Goal: Transaction & Acquisition: Purchase product/service

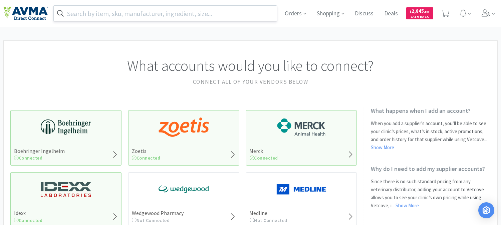
click at [100, 12] on input "text" at bounding box center [165, 13] width 223 height 15
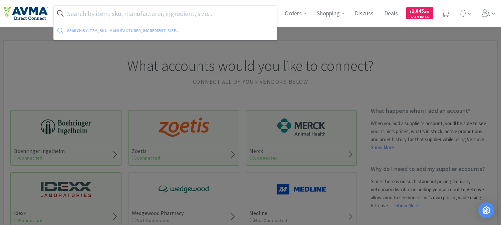
paste input "071214"
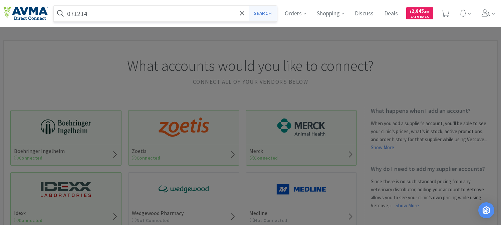
type input "071214"
click at [259, 12] on button "Search" at bounding box center [263, 13] width 28 height 15
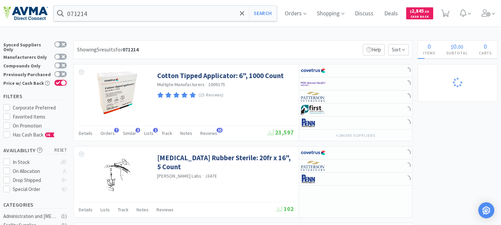
select select "4"
select select "1"
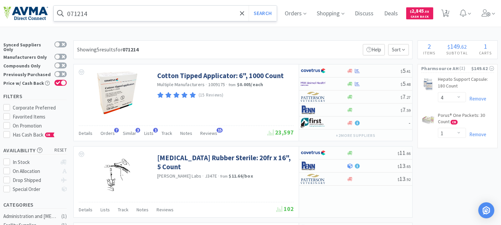
click at [100, 14] on input "071214" at bounding box center [165, 13] width 223 height 15
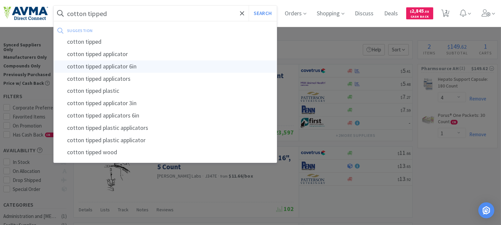
click at [103, 65] on div "cotton tipped applicator 6in" at bounding box center [165, 66] width 223 height 12
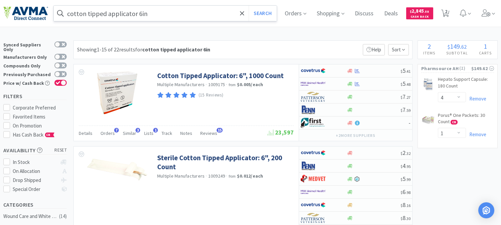
click at [161, 11] on input "cotton tipped applicator 6in" at bounding box center [165, 13] width 223 height 15
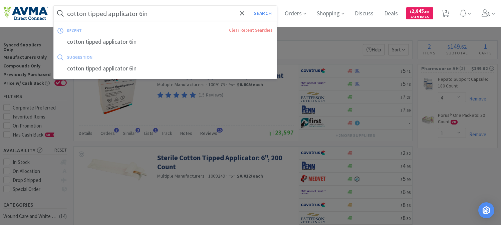
paste input "006245"
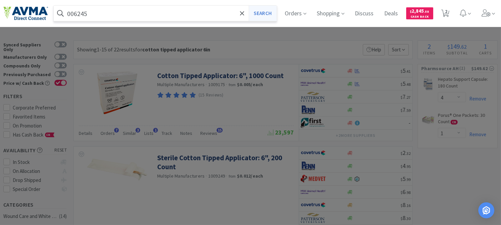
click at [265, 12] on button "Search" at bounding box center [263, 13] width 28 height 15
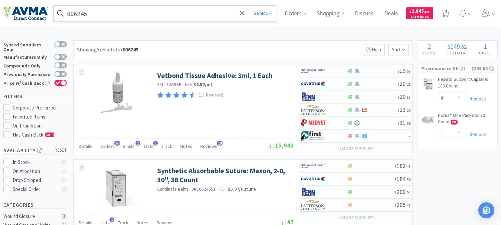
click at [103, 13] on input "006245" at bounding box center [165, 13] width 223 height 15
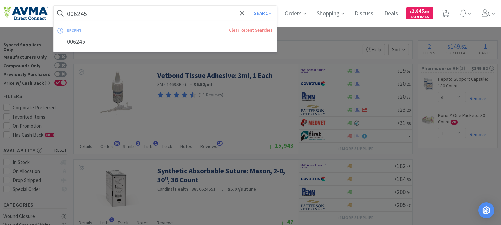
paste input "119694"
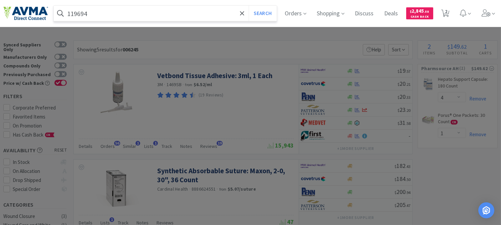
click at [249, 6] on button "Search" at bounding box center [263, 13] width 28 height 15
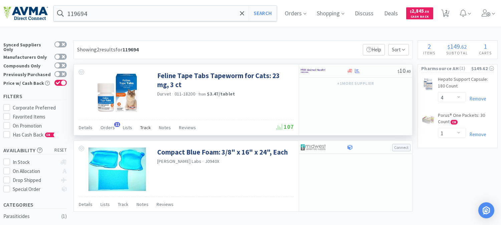
click at [144, 127] on span "Track" at bounding box center [145, 128] width 11 height 6
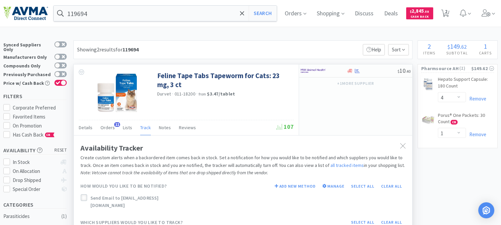
click at [84, 197] on icon at bounding box center [83, 197] width 5 height 5
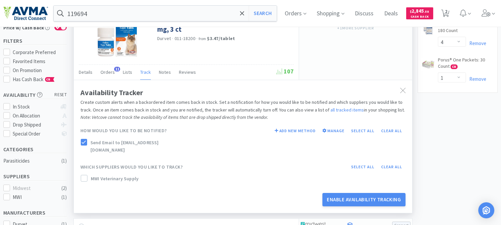
scroll to position [74, 0]
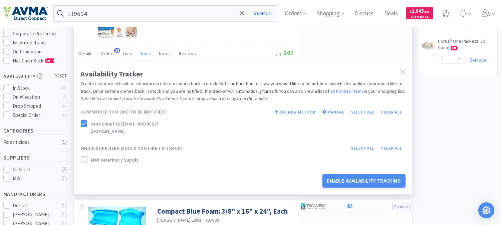
click at [84, 156] on div at bounding box center [84, 159] width 7 height 7
click at [357, 174] on button "Enable Availability Tracking" at bounding box center [363, 180] width 83 height 13
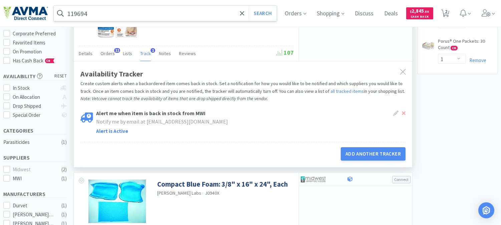
click at [117, 18] on input "119694" at bounding box center [165, 13] width 223 height 15
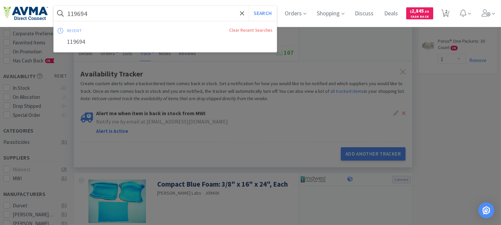
paste input "PVS8920"
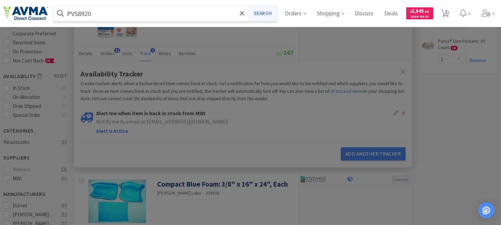
click at [264, 12] on button "Search" at bounding box center [263, 13] width 28 height 15
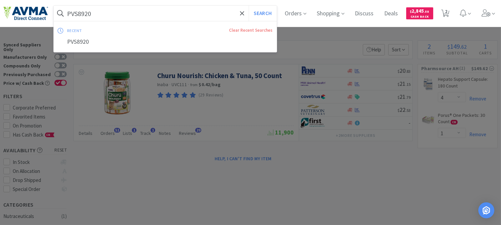
click at [97, 11] on input "PVS8920" at bounding box center [165, 13] width 223 height 15
paste input "078037157"
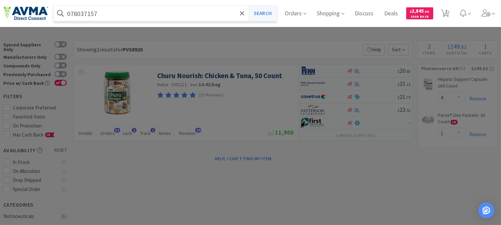
type input "078037157"
click at [272, 11] on button "Search" at bounding box center [263, 13] width 28 height 15
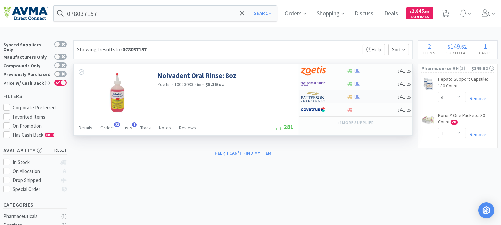
click at [302, 98] on img at bounding box center [313, 97] width 25 height 10
select select "1"
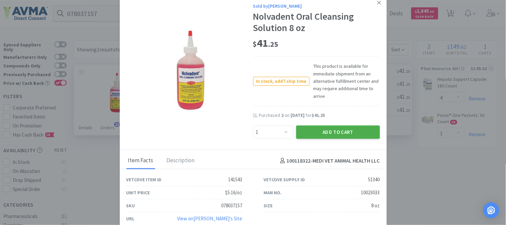
click at [331, 130] on button "Add to Cart" at bounding box center [338, 132] width 84 height 13
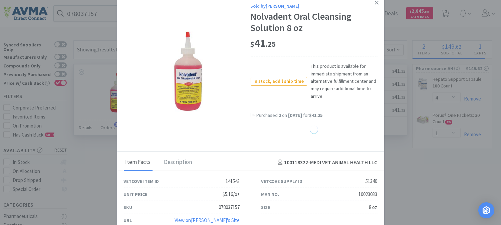
select select "1"
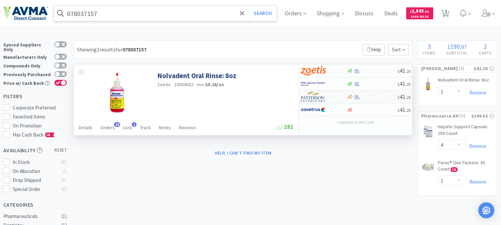
click at [117, 17] on input "078037157" at bounding box center [165, 13] width 223 height 15
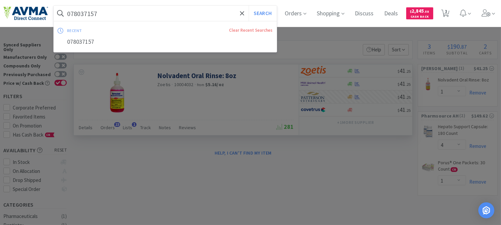
paste input "13092"
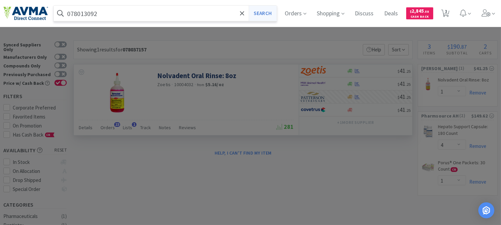
type input "078013092"
click at [264, 13] on button "Search" at bounding box center [263, 13] width 28 height 15
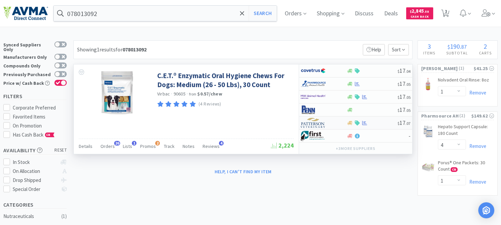
click at [314, 124] on img at bounding box center [313, 123] width 25 height 10
select select "1"
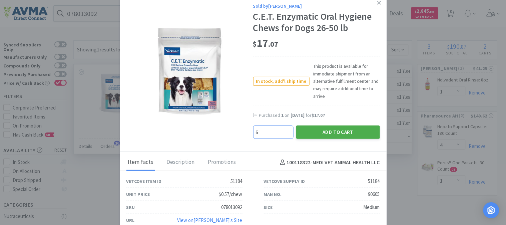
type input "6"
click at [332, 133] on button "Add to Cart" at bounding box center [338, 132] width 84 height 13
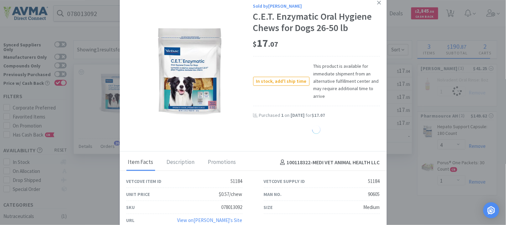
select select "6"
select select "1"
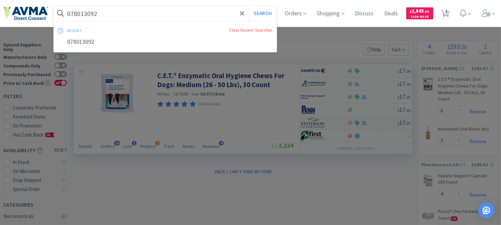
click at [114, 14] on input "078013092" at bounding box center [165, 13] width 223 height 15
paste input "1878"
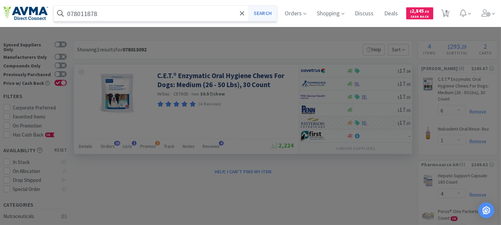
type input "078011878"
click at [264, 13] on button "Search" at bounding box center [263, 13] width 28 height 15
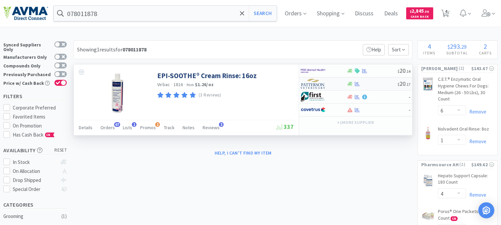
click at [313, 85] on img at bounding box center [313, 84] width 25 height 10
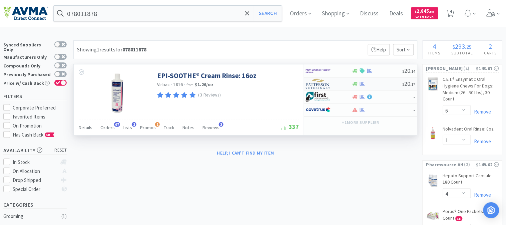
select select "1"
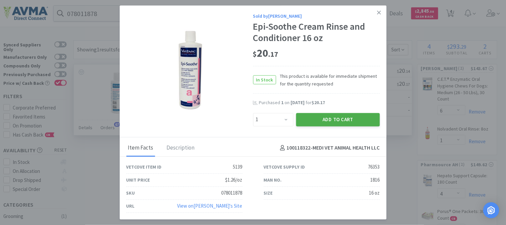
click at [341, 115] on button "Add to Cart" at bounding box center [338, 119] width 84 height 13
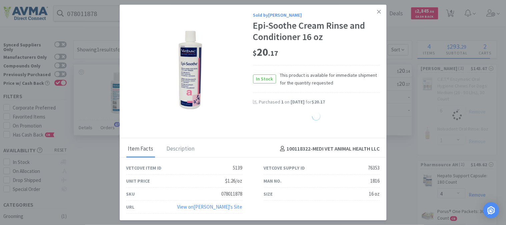
select select "1"
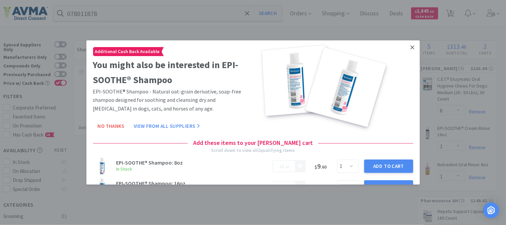
click at [411, 47] on icon at bounding box center [413, 47] width 4 height 6
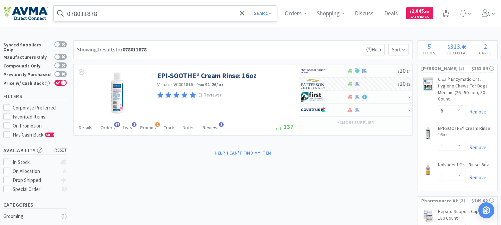
click at [121, 11] on input "078011878" at bounding box center [165, 13] width 223 height 15
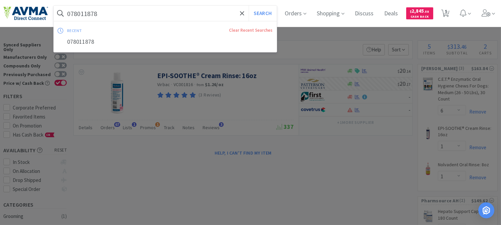
paste input "929495"
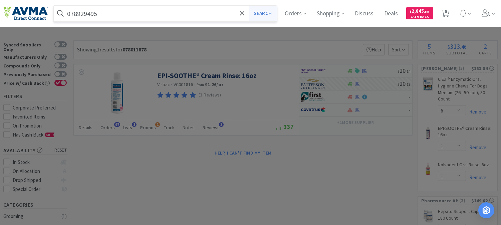
type input "078929495"
click at [276, 14] on button "Search" at bounding box center [263, 13] width 28 height 15
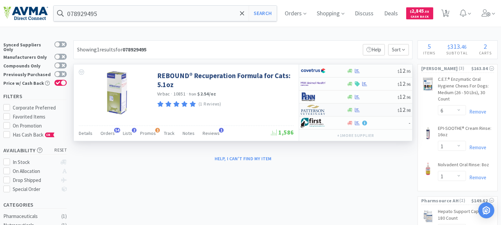
click at [317, 110] on img at bounding box center [313, 110] width 25 height 10
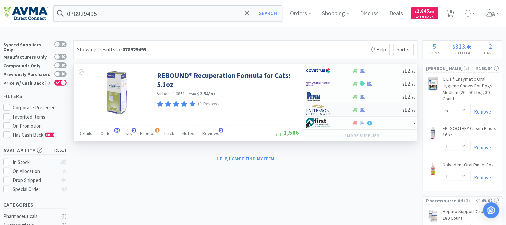
select select "1"
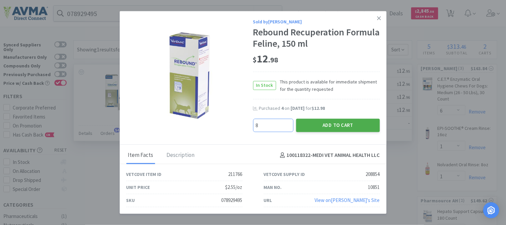
type input "8"
click at [324, 123] on button "Add to Cart" at bounding box center [338, 124] width 84 height 13
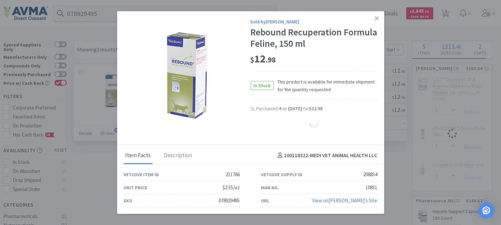
select select "8"
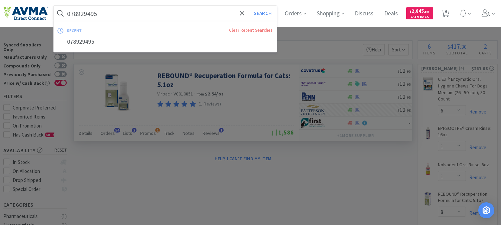
click at [87, 9] on input "078929495" at bounding box center [165, 13] width 223 height 15
paste input "3"
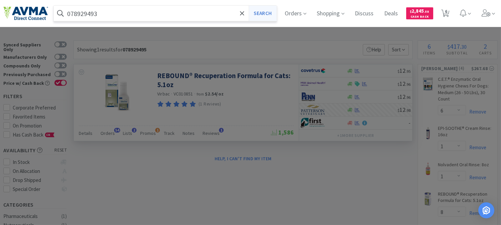
type input "078929493"
click at [261, 12] on button "Search" at bounding box center [263, 13] width 28 height 15
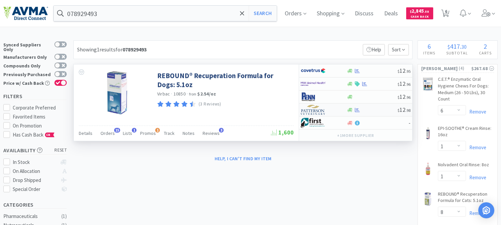
click at [310, 106] on img at bounding box center [313, 110] width 25 height 10
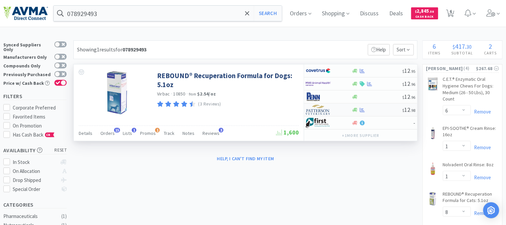
select select "1"
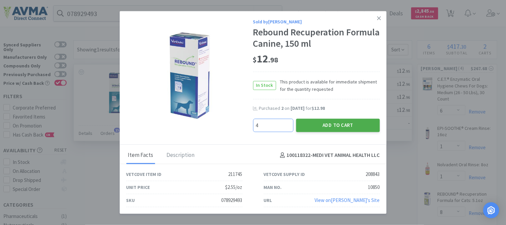
type input "4"
click at [364, 125] on button "Add to Cart" at bounding box center [338, 124] width 84 height 13
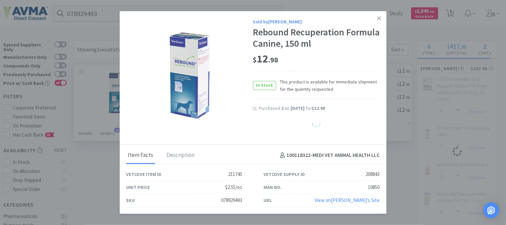
select select "4"
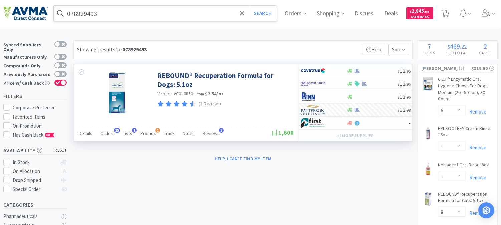
click at [113, 8] on input "078929493" at bounding box center [165, 13] width 223 height 15
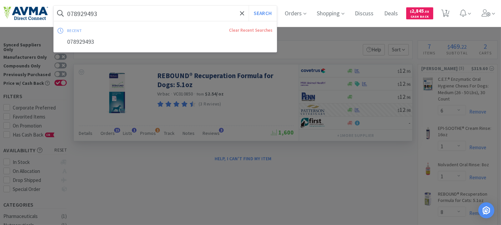
paste input "360767"
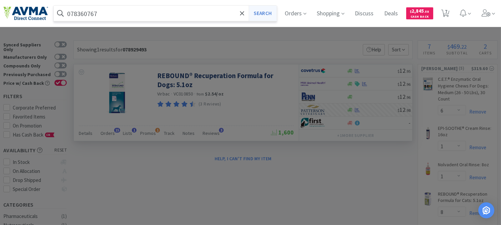
type input "078360767"
click at [274, 12] on button "Search" at bounding box center [263, 13] width 28 height 15
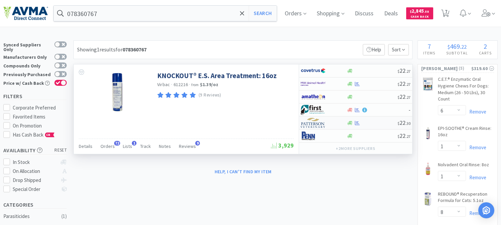
click at [313, 125] on img at bounding box center [313, 123] width 25 height 10
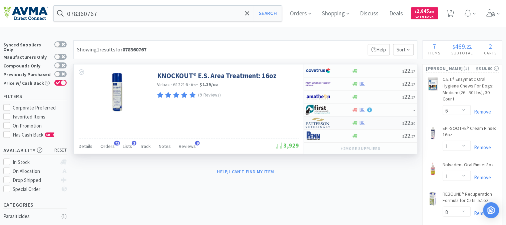
select select "1"
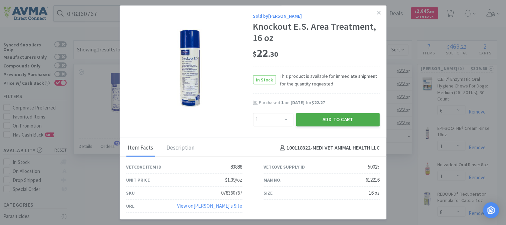
click at [316, 119] on button "Add to Cart" at bounding box center [338, 119] width 84 height 13
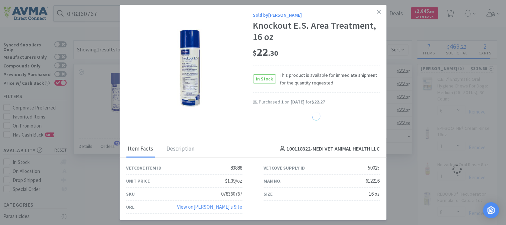
select select "1"
select select "8"
select select "4"
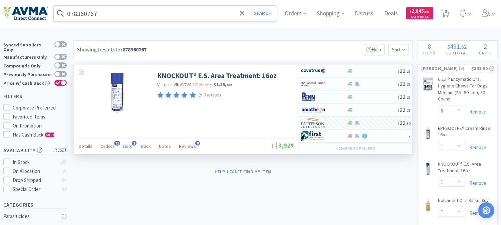
click at [99, 13] on input "078360767" at bounding box center [165, 13] width 223 height 15
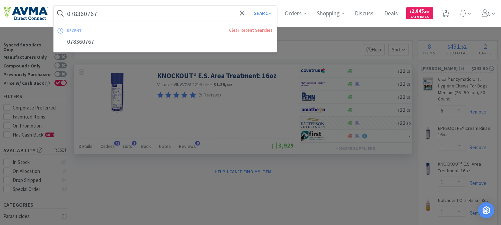
paste input "502314"
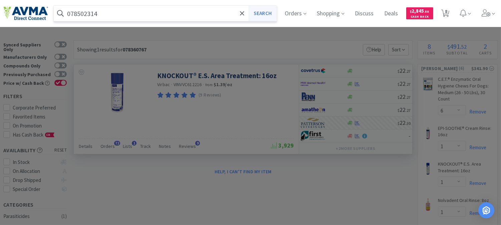
type input "078502314"
click at [270, 14] on button "Search" at bounding box center [263, 13] width 28 height 15
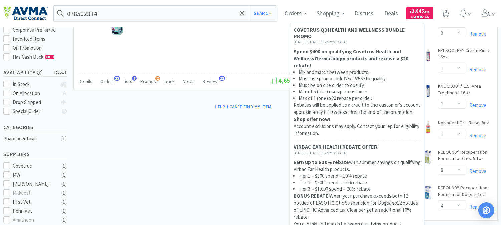
scroll to position [74, 0]
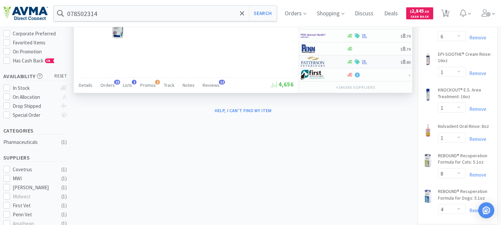
click at [305, 62] on img at bounding box center [313, 62] width 25 height 10
select select "1"
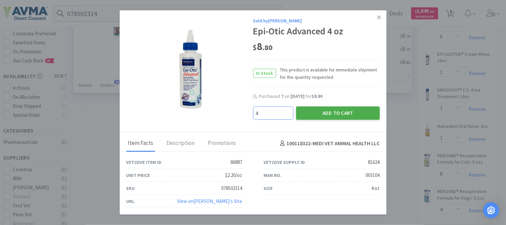
type input "4"
click at [331, 108] on button "Add to Cart" at bounding box center [338, 112] width 84 height 13
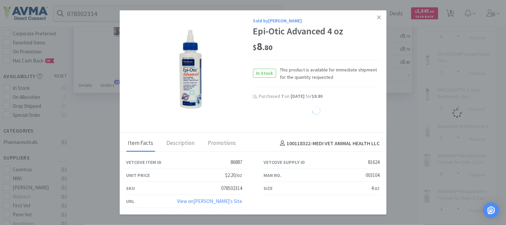
select select "4"
select select "1"
select select "8"
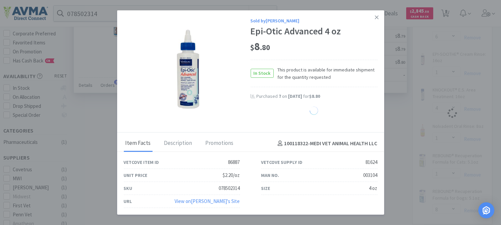
select select "4"
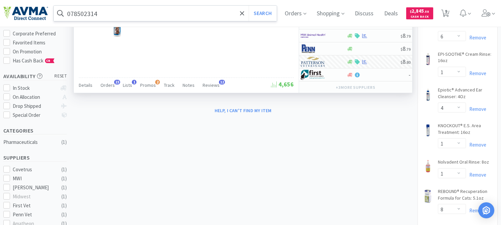
click at [105, 12] on input "078502314" at bounding box center [165, 13] width 223 height 15
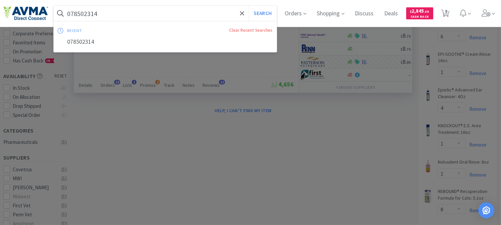
paste input "22"
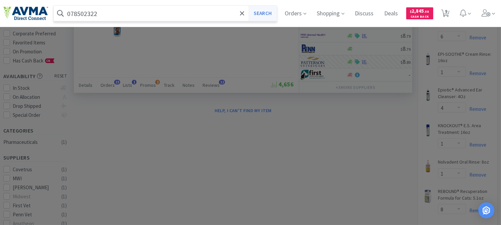
type input "078502322"
click at [264, 12] on button "Search" at bounding box center [263, 13] width 28 height 15
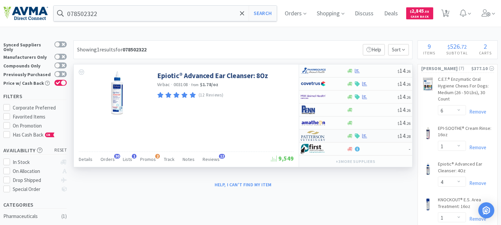
click at [313, 136] on img at bounding box center [313, 136] width 25 height 10
select select "1"
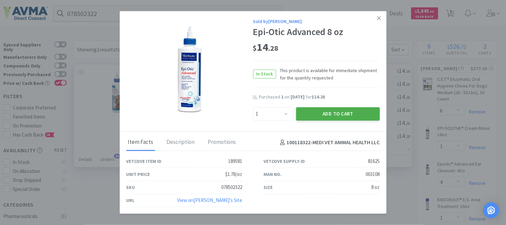
click at [325, 112] on button "Add to Cart" at bounding box center [338, 113] width 84 height 13
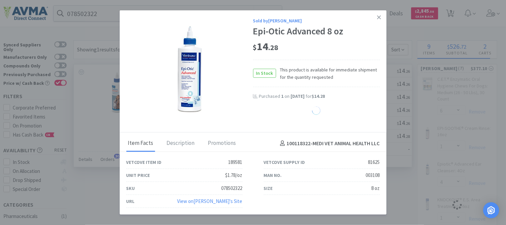
select select "1"
select select "8"
select select "4"
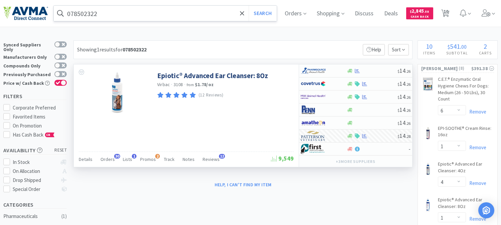
click at [90, 15] on input "078502322" at bounding box center [165, 13] width 223 height 15
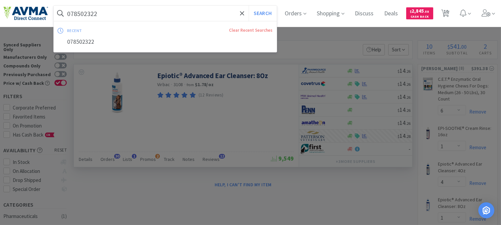
paste input "347173"
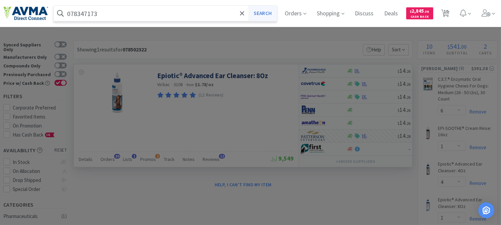
type input "078347173"
click at [269, 14] on button "Search" at bounding box center [263, 13] width 28 height 15
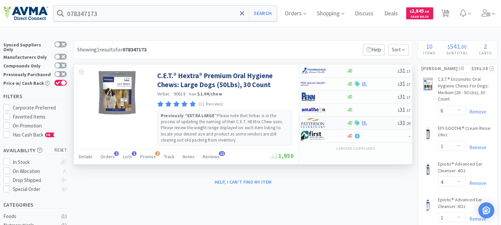
click at [308, 126] on img at bounding box center [313, 123] width 25 height 10
select select "1"
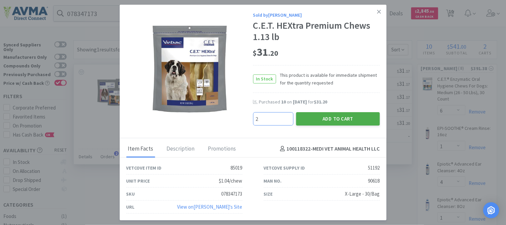
type input "2"
click at [349, 120] on button "Add to Cart" at bounding box center [338, 118] width 84 height 13
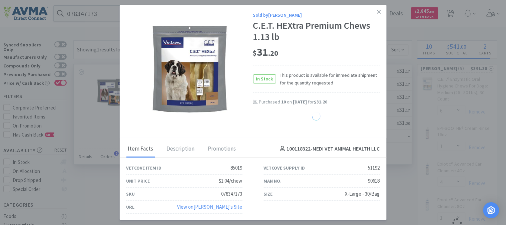
select select "2"
select select "1"
select select "4"
select select "1"
select select "8"
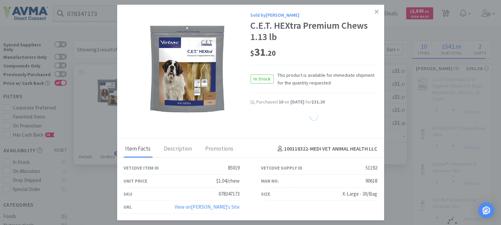
select select "4"
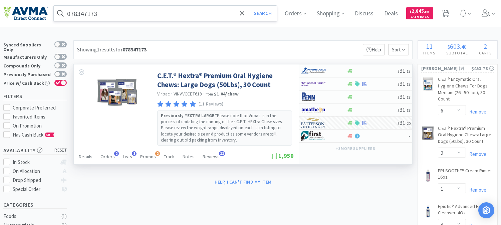
click at [79, 13] on input "078347173" at bounding box center [165, 13] width 223 height 15
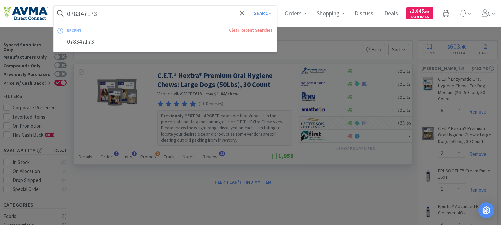
paste input "58507"
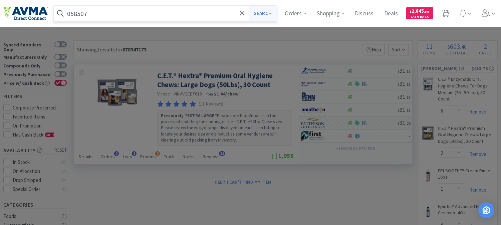
type input "058507"
click at [271, 13] on button "Search" at bounding box center [263, 13] width 28 height 15
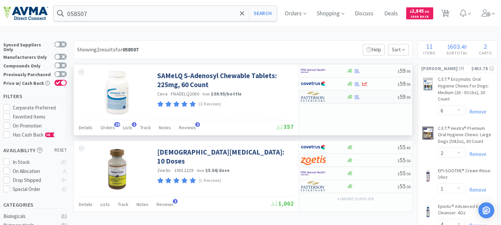
click at [312, 97] on img at bounding box center [313, 97] width 25 height 10
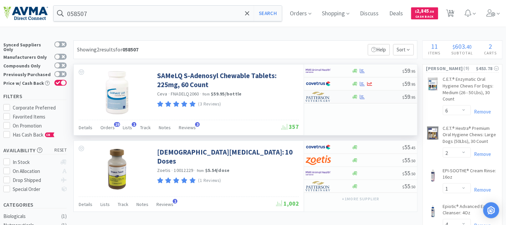
select select "1"
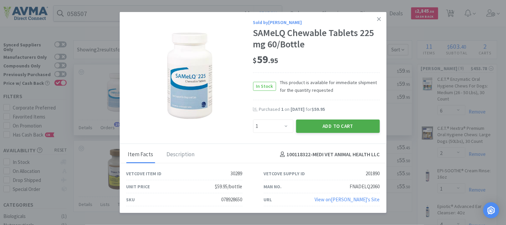
click at [323, 120] on button "Add to Cart" at bounding box center [338, 125] width 84 height 13
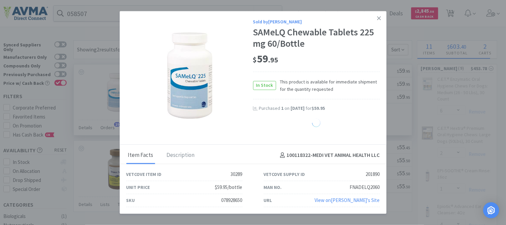
select select "1"
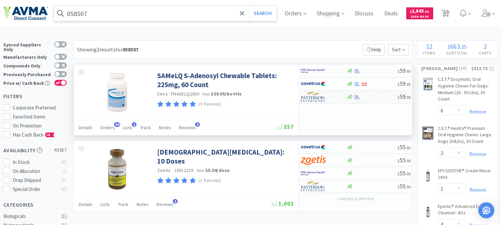
click at [86, 11] on input "058507" at bounding box center [165, 13] width 223 height 15
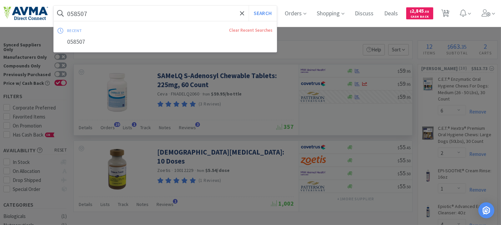
paste input "78937160"
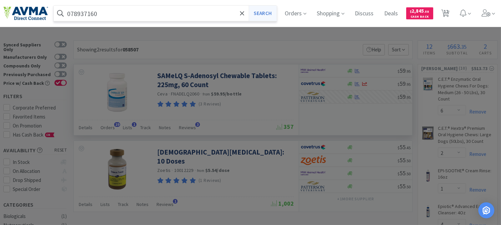
type input "078937160"
click at [270, 14] on button "Search" at bounding box center [263, 13] width 28 height 15
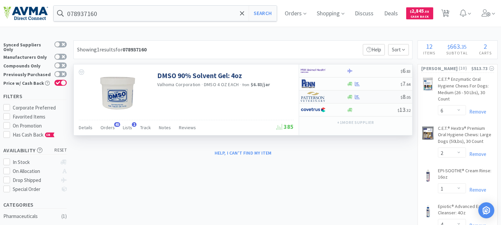
click at [312, 98] on img at bounding box center [313, 97] width 25 height 10
select select "1"
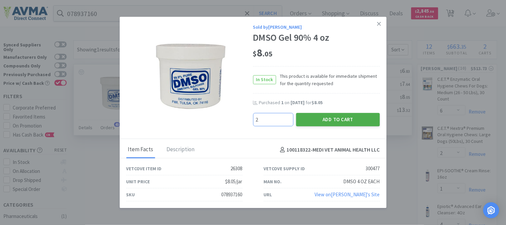
type input "2"
click at [329, 119] on button "Add to Cart" at bounding box center [338, 119] width 84 height 13
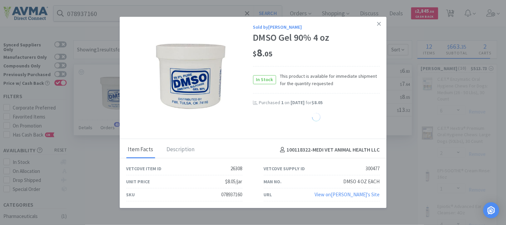
select select "2"
select select "1"
select select "4"
select select "1"
select select "8"
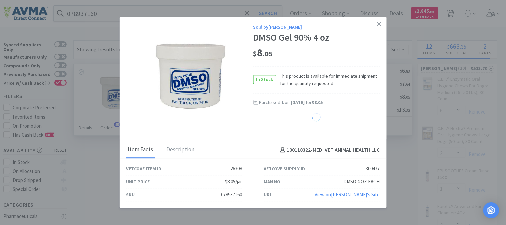
select select "4"
select select "1"
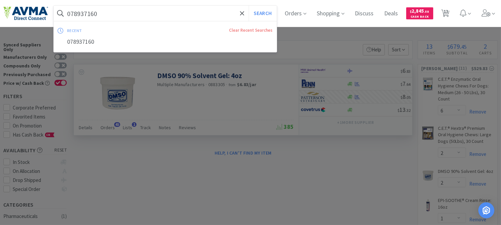
paste input "4204"
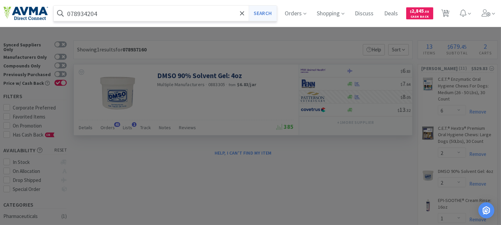
type input "078934204"
click at [262, 15] on button "Search" at bounding box center [263, 13] width 28 height 15
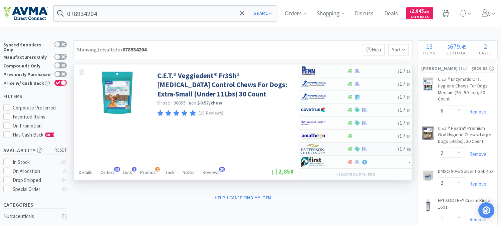
click at [309, 152] on img at bounding box center [313, 149] width 25 height 10
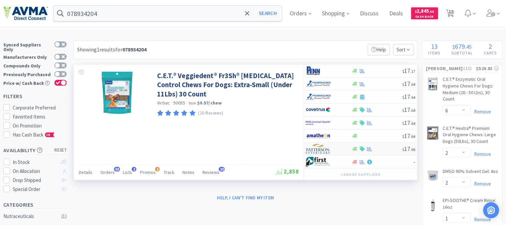
select select "1"
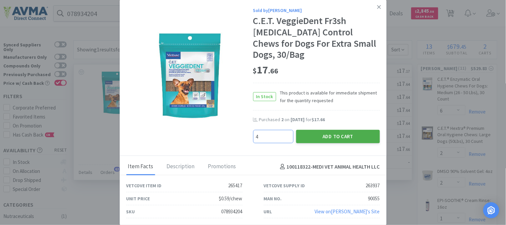
type input "4"
click at [326, 130] on button "Add to Cart" at bounding box center [338, 136] width 84 height 13
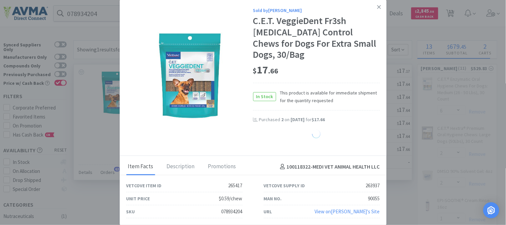
select select "4"
select select "2"
select select "1"
select select "4"
select select "1"
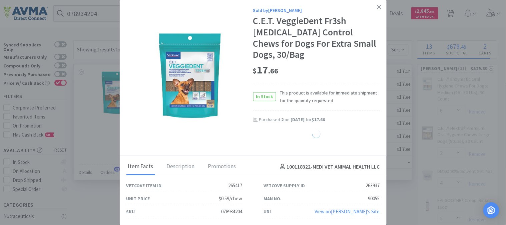
select select "8"
select select "4"
select select "1"
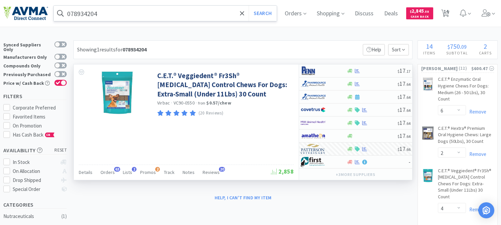
click at [87, 13] on input "078934204" at bounding box center [165, 13] width 223 height 15
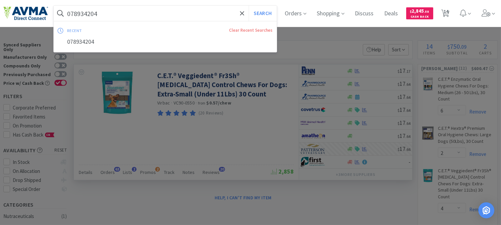
paste input "6"
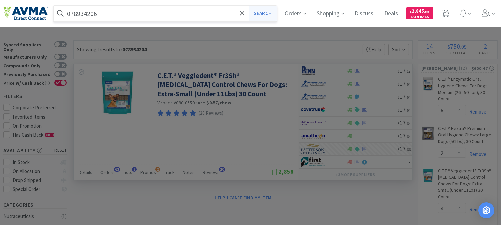
type input "078934206"
click at [265, 15] on button "Search" at bounding box center [263, 13] width 28 height 15
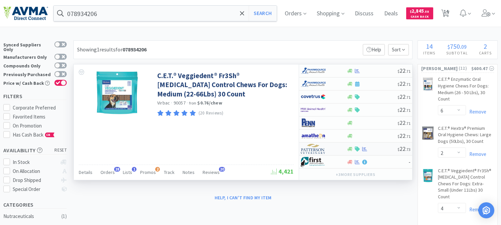
click at [315, 149] on img at bounding box center [313, 149] width 25 height 10
select select "1"
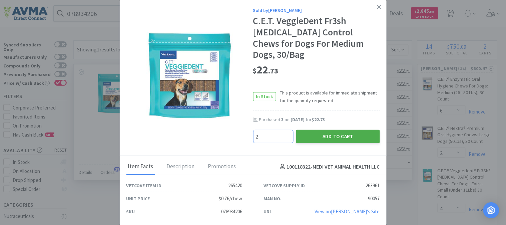
type input "2"
click at [340, 131] on button "Add to Cart" at bounding box center [338, 136] width 84 height 13
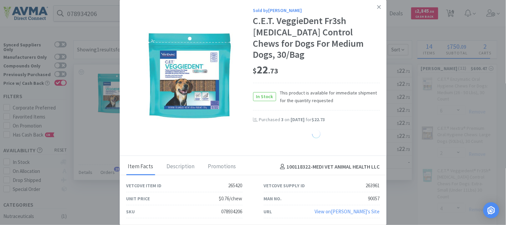
select select "2"
select select "1"
select select "4"
select select "1"
select select "8"
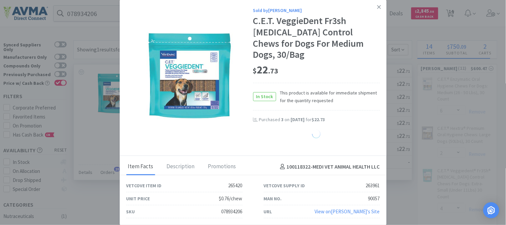
select select "4"
select select "1"
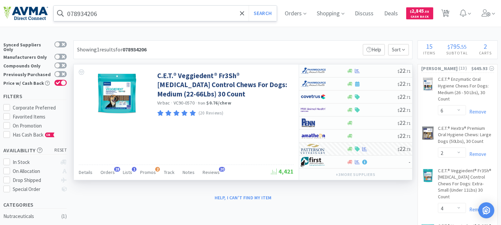
click at [96, 16] on input "078934206" at bounding box center [165, 13] width 223 height 15
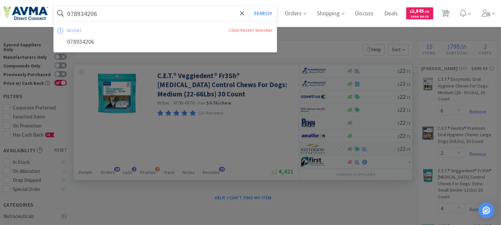
paste input "7"
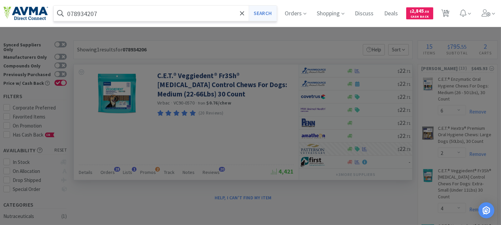
type input "078934207"
click at [271, 11] on button "Search" at bounding box center [263, 13] width 28 height 15
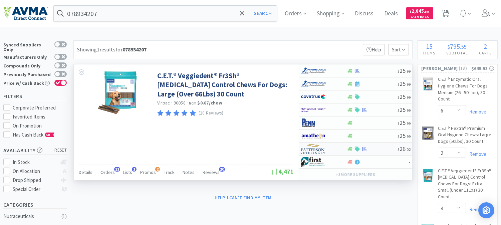
click at [311, 152] on img at bounding box center [313, 149] width 25 height 10
select select "1"
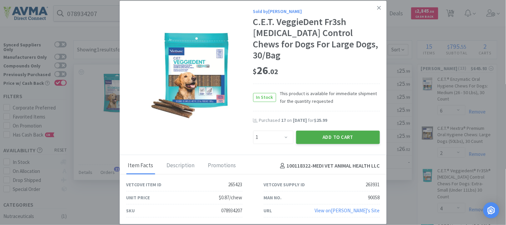
click at [334, 131] on button "Add to Cart" at bounding box center [338, 137] width 84 height 13
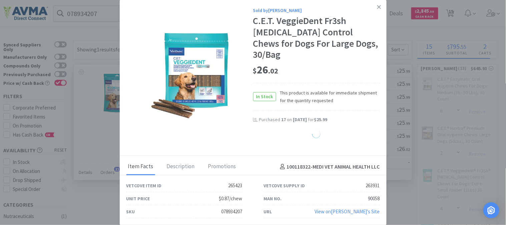
select select "1"
select select "2"
select select "1"
select select "4"
select select "1"
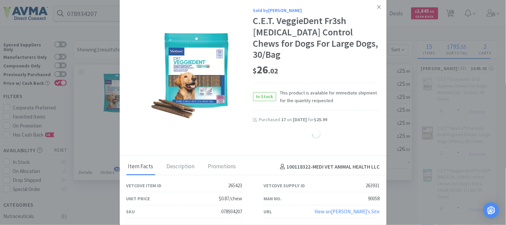
select select "8"
select select "4"
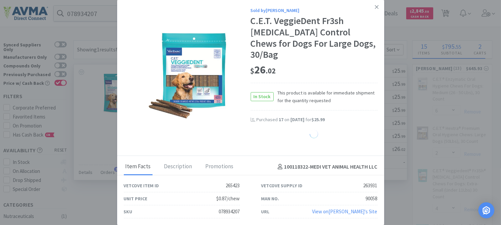
select select "1"
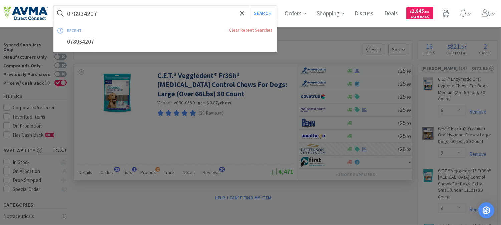
click at [74, 15] on input "078934207" at bounding box center [165, 13] width 223 height 15
paste input "40846"
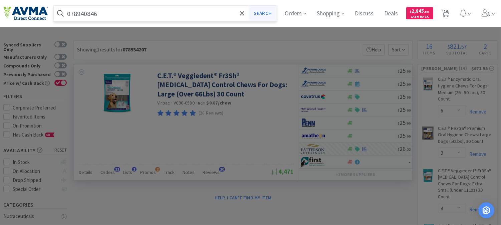
type input "078940846"
click at [271, 12] on button "Search" at bounding box center [263, 13] width 28 height 15
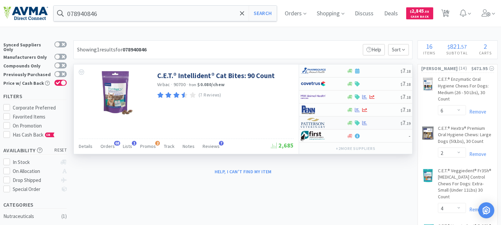
click at [309, 125] on img at bounding box center [313, 123] width 25 height 10
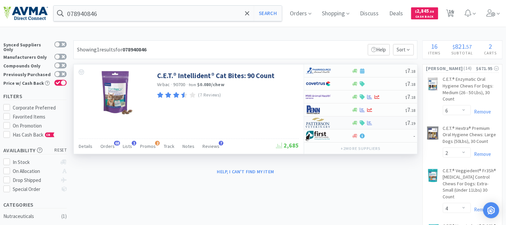
select select "1"
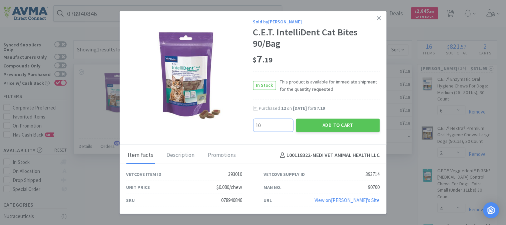
type input "10"
click at [344, 126] on button "Add to Cart" at bounding box center [338, 124] width 84 height 13
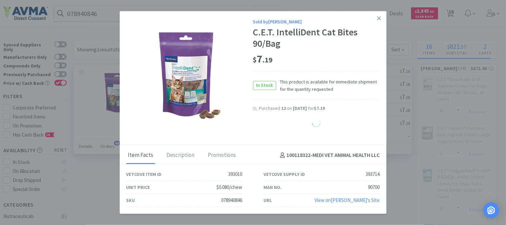
select select "10"
select select "4"
select select "1"
select select "2"
select select "1"
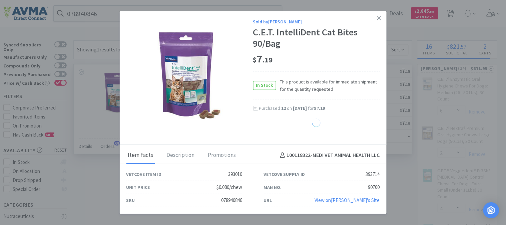
select select "4"
select select "1"
select select "8"
select select "4"
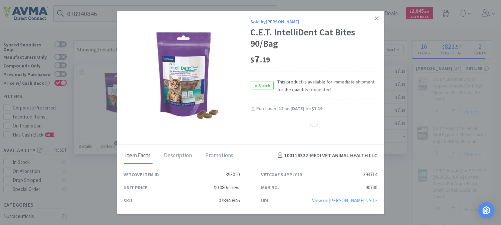
select select "1"
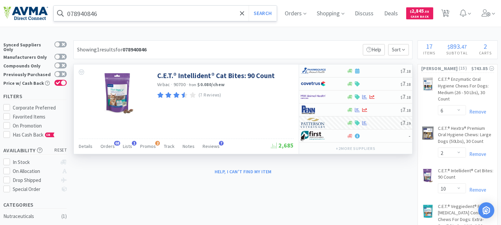
click at [85, 16] on input "078940846" at bounding box center [165, 13] width 223 height 15
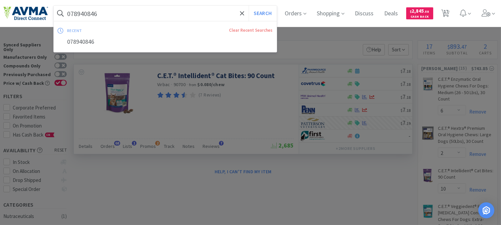
paste input "1570"
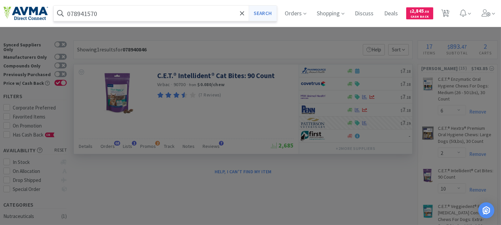
type input "078941570"
click at [265, 12] on button "Search" at bounding box center [263, 13] width 28 height 15
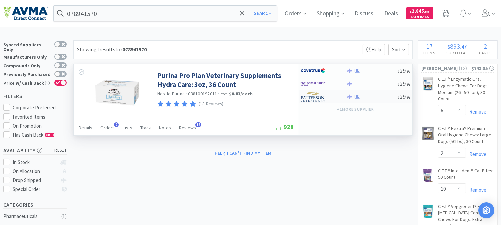
click at [315, 99] on img at bounding box center [313, 97] width 25 height 10
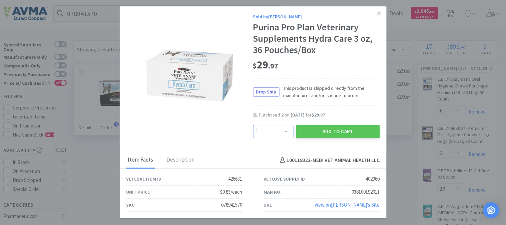
click at [276, 131] on select "Enter Quantity 1 2 3 4 5 6 7 8 9 10 11 12 13 14 15 16 17 18 19 20 Enter Quantity" at bounding box center [273, 131] width 40 height 13
select select "5"
click at [253, 125] on select "Enter Quantity 1 2 3 4 5 6 7 8 9 10 11 12 13 14 15 16 17 18 19 20 Enter Quantity" at bounding box center [273, 131] width 40 height 13
click at [328, 135] on button "Add to Cart" at bounding box center [338, 131] width 84 height 13
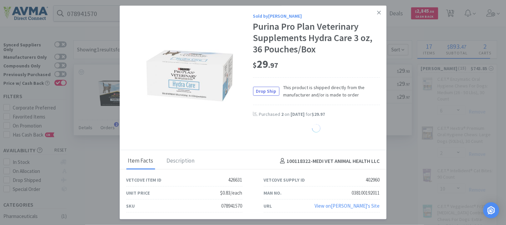
select select "5"
select select "8"
select select "4"
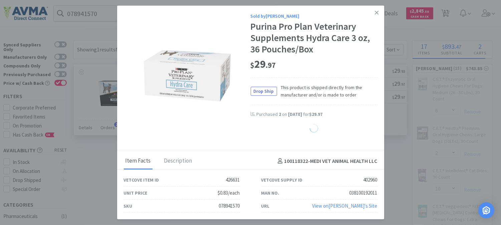
select select "1"
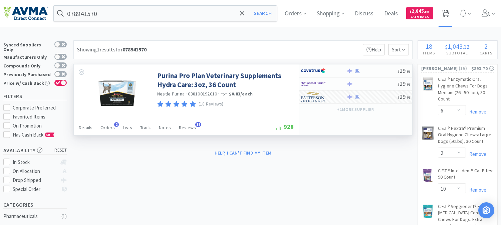
click at [448, 11] on span "18" at bounding box center [446, 11] width 5 height 27
select select "6"
select select "2"
select select "10"
select select "4"
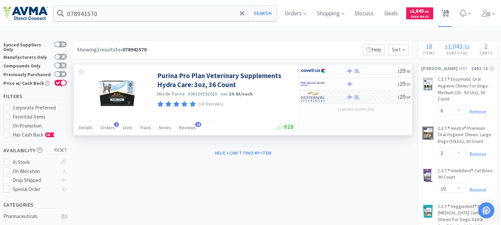
select select "1"
select select "2"
select select "1"
select select "4"
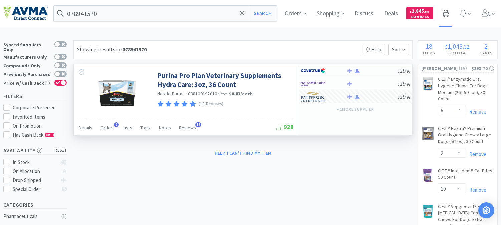
select select "1"
select select "5"
select select "8"
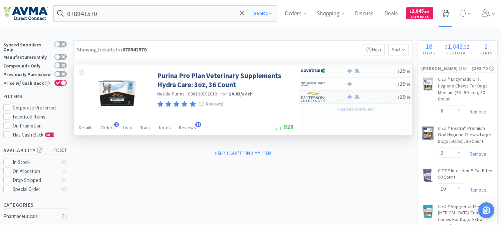
select select "4"
select select "1"
select select "4"
select select "1"
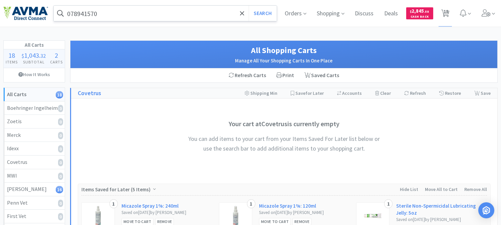
click at [132, 12] on input "078941570" at bounding box center [165, 13] width 223 height 15
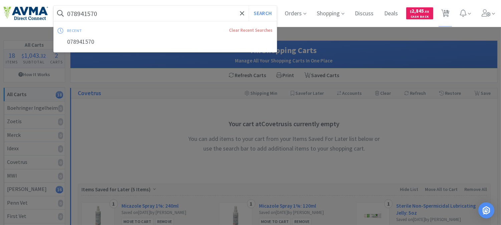
paste input "07903"
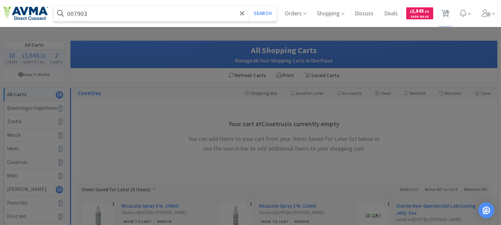
type input "007903"
click at [249, 6] on button "Search" at bounding box center [263, 13] width 28 height 15
select select "6"
select select "2"
select select "10"
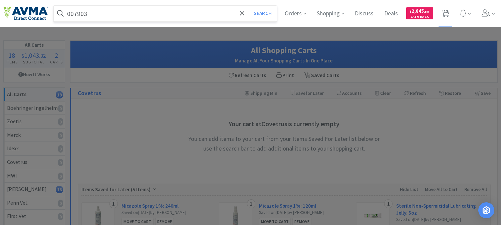
select select "4"
select select "1"
select select "2"
select select "1"
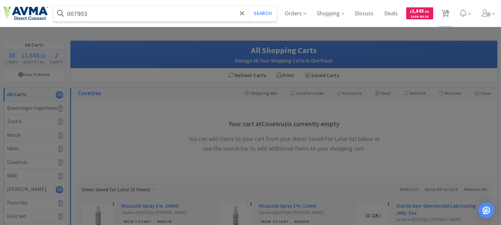
select select "4"
select select "1"
select select "5"
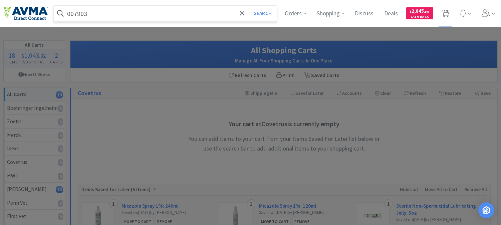
select select "8"
select select "4"
select select "1"
select select "4"
select select "1"
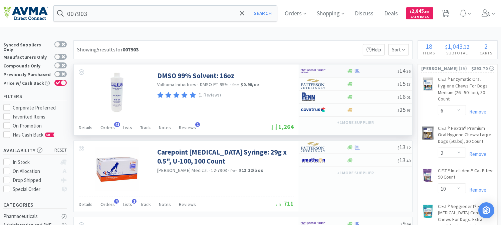
click at [312, 68] on img at bounding box center [313, 71] width 25 height 10
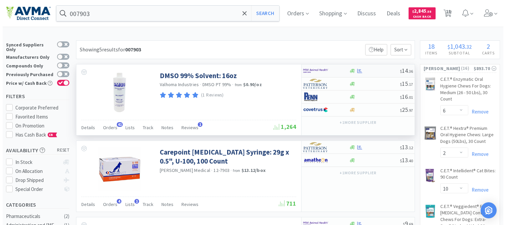
select select "1"
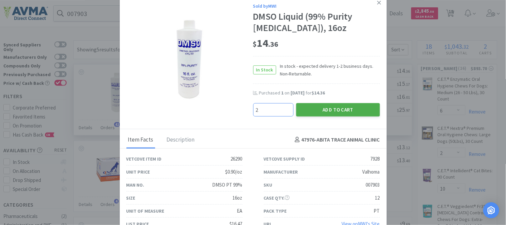
type input "2"
click at [333, 110] on button "Add to Cart" at bounding box center [338, 109] width 84 height 13
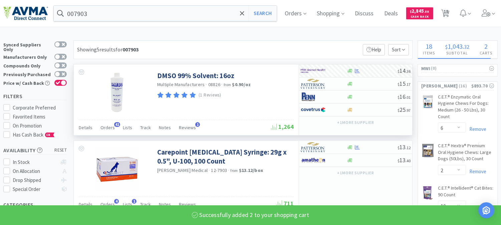
select select "2"
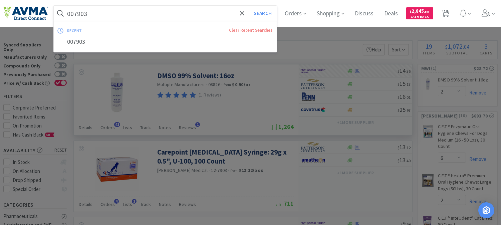
click at [132, 17] on input "007903" at bounding box center [165, 13] width 223 height 15
paste input "6245"
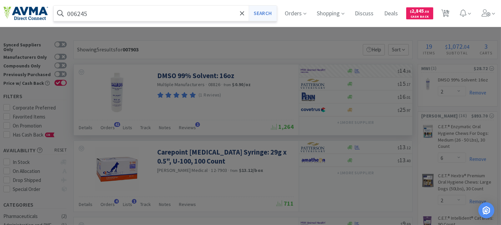
type input "006245"
click at [267, 14] on button "Search" at bounding box center [263, 13] width 28 height 15
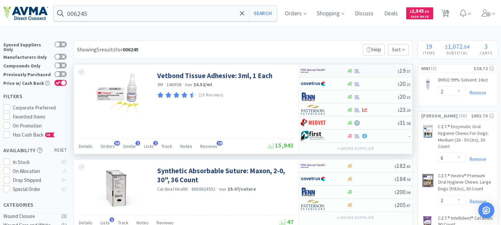
click at [311, 71] on img at bounding box center [313, 71] width 25 height 10
select select "1"
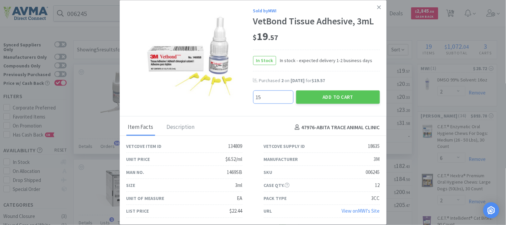
type input "15"
click at [358, 91] on button "Add to Cart" at bounding box center [338, 96] width 84 height 13
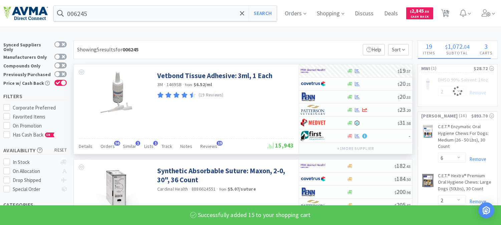
select select "15"
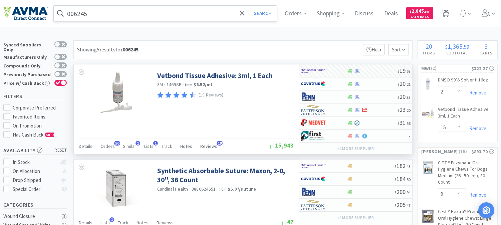
click at [112, 15] on input "006245" at bounding box center [165, 13] width 223 height 15
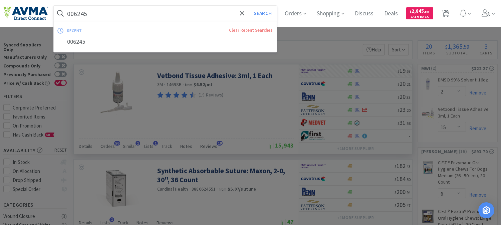
paste input "51662"
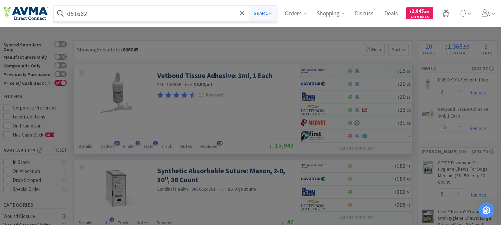
type input "051662"
click at [276, 14] on button "Search" at bounding box center [263, 13] width 28 height 15
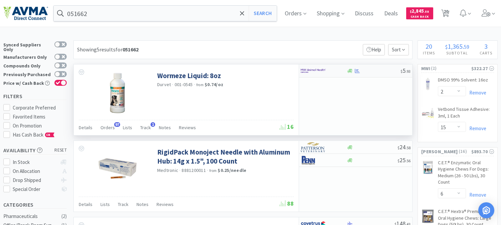
click at [314, 72] on img at bounding box center [313, 71] width 25 height 10
select select "1"
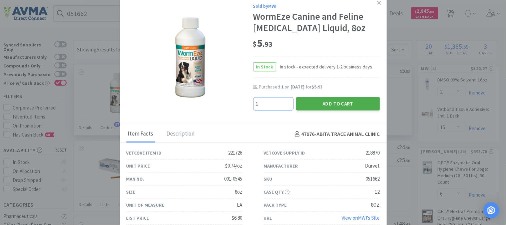
type input "1"
click at [341, 104] on button "Add to Cart" at bounding box center [338, 103] width 84 height 13
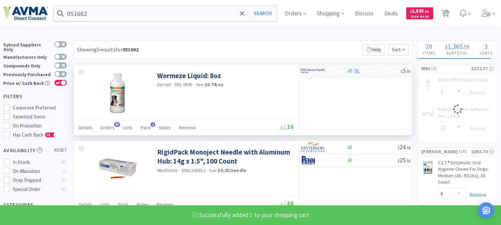
select select "1"
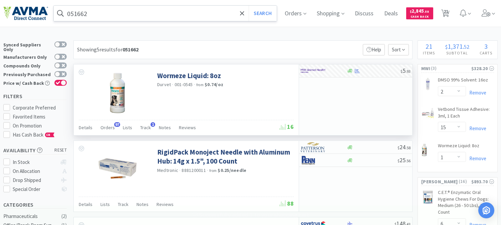
click at [79, 17] on input "051662" at bounding box center [165, 13] width 223 height 15
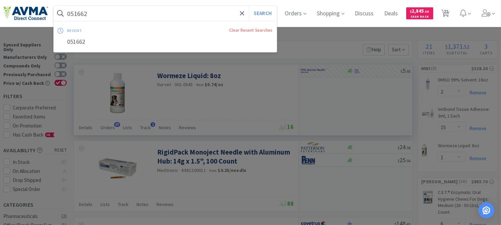
paste input "4979"
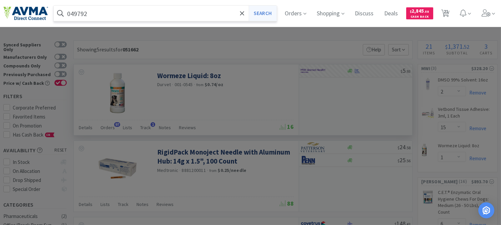
type input "049792"
click at [276, 15] on button "Search" at bounding box center [263, 13] width 28 height 15
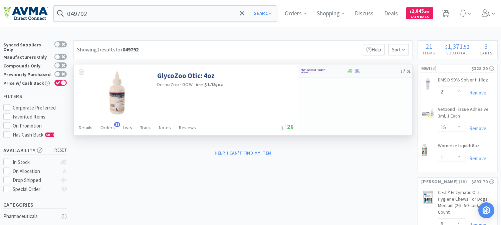
click at [313, 69] on img at bounding box center [313, 71] width 25 height 10
select select "1"
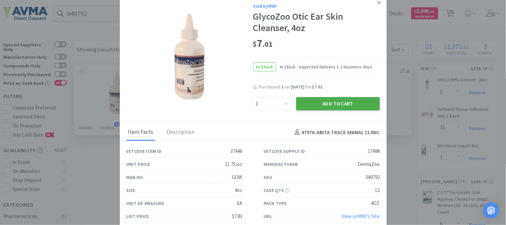
click at [341, 100] on button "Add to Cart" at bounding box center [338, 103] width 84 height 13
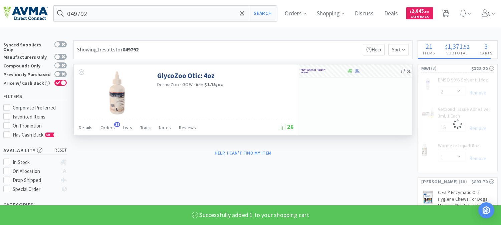
select select "1"
select select "15"
select select "1"
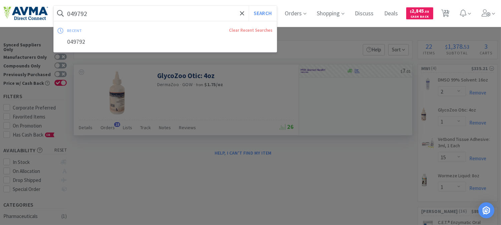
click at [69, 15] on input "049792" at bounding box center [165, 13] width 223 height 15
paste input "62209"
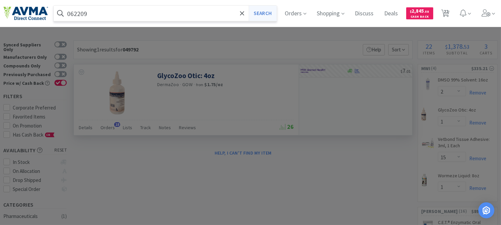
type input "062209"
click at [274, 11] on button "Search" at bounding box center [263, 13] width 28 height 15
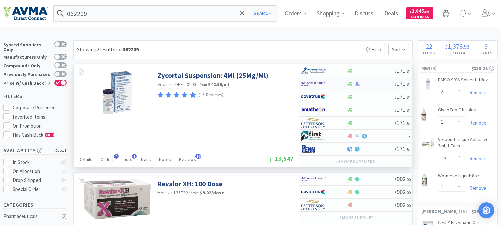
click at [308, 84] on img at bounding box center [313, 84] width 25 height 10
select select "1"
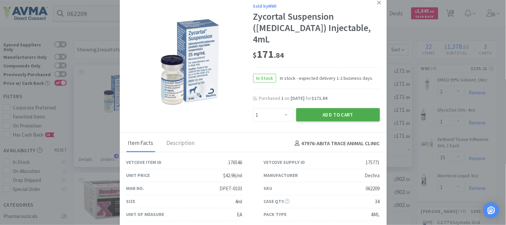
click at [327, 117] on button "Add to Cart" at bounding box center [338, 114] width 84 height 13
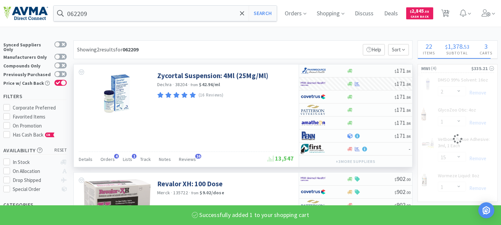
select select "1"
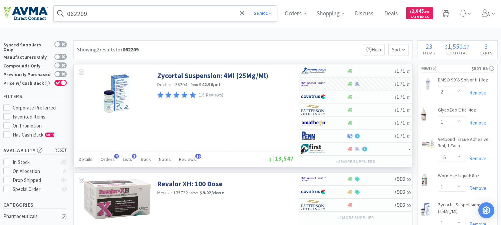
click at [71, 12] on input "062209" at bounding box center [165, 13] width 223 height 15
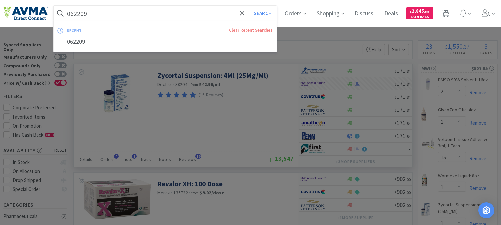
paste input "601020"
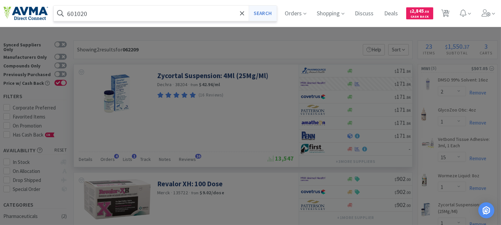
type input "601020"
click at [276, 11] on button "Search" at bounding box center [263, 13] width 28 height 15
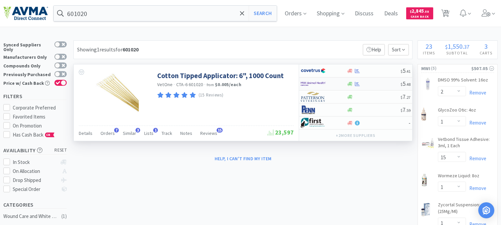
click at [307, 82] on img at bounding box center [313, 84] width 25 height 10
select select "1"
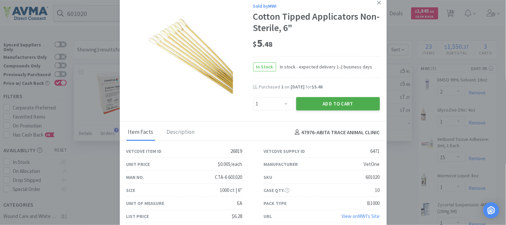
click at [331, 99] on button "Add to Cart" at bounding box center [338, 103] width 84 height 13
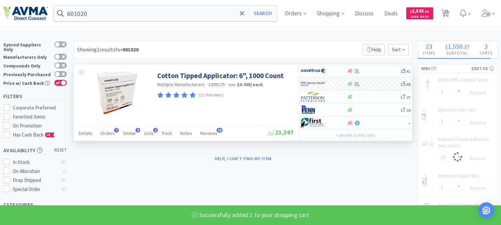
select select "1"
select select "2"
select select "1"
select select "15"
select select "1"
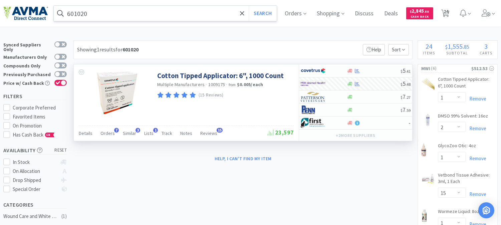
click at [68, 11] on input "601020" at bounding box center [165, 13] width 223 height 15
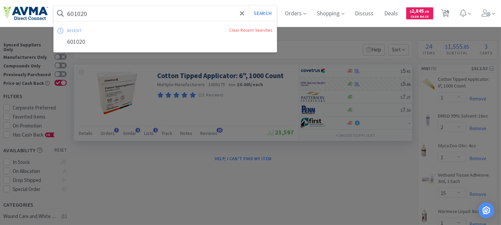
paste input "038346"
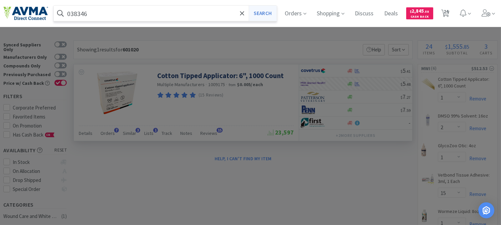
type input "038346"
click at [270, 10] on button "Search" at bounding box center [263, 13] width 28 height 15
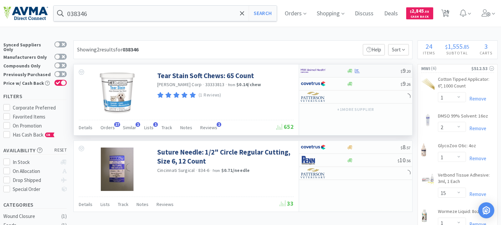
click at [315, 68] on img at bounding box center [313, 71] width 25 height 10
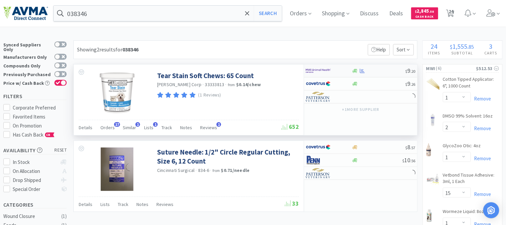
select select "1"
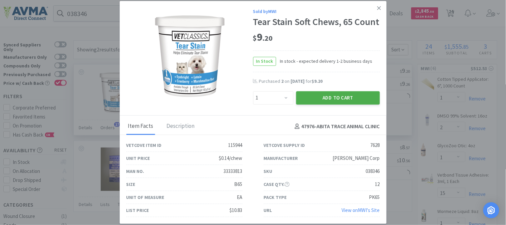
click at [320, 98] on button "Add to Cart" at bounding box center [338, 97] width 84 height 13
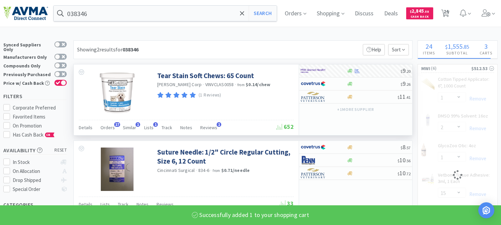
select select "1"
select select "15"
select select "1"
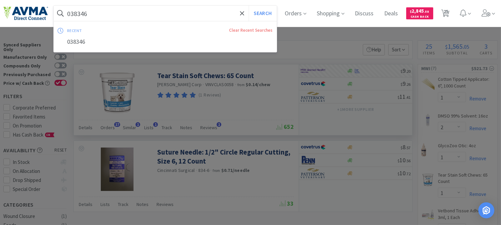
click at [77, 9] on input "038346" at bounding box center [165, 13] width 223 height 15
paste input "112952"
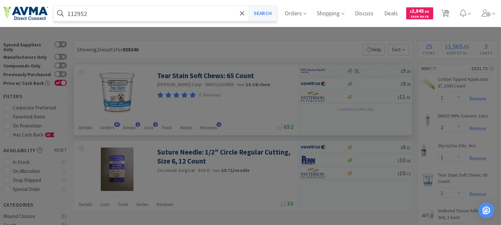
type input "112952"
click at [273, 13] on button "Search" at bounding box center [263, 13] width 28 height 15
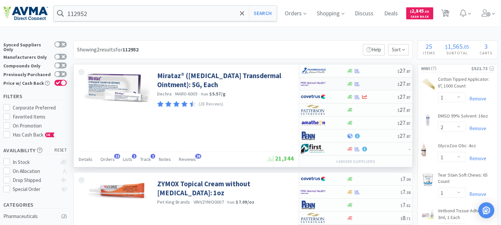
click at [315, 83] on img at bounding box center [313, 84] width 25 height 10
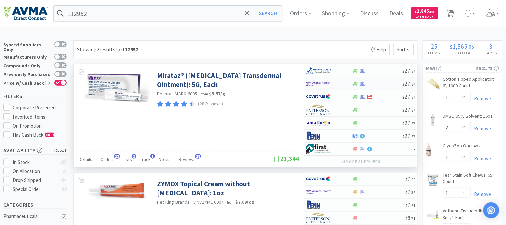
select select "1"
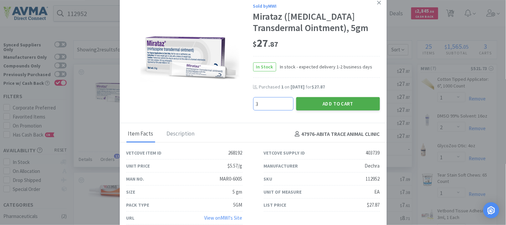
type input "3"
click at [333, 104] on button "Add to Cart" at bounding box center [338, 103] width 84 height 13
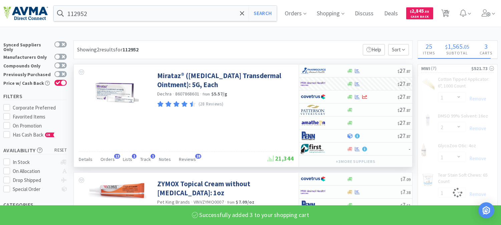
select select "3"
select select "1"
select select "15"
select select "1"
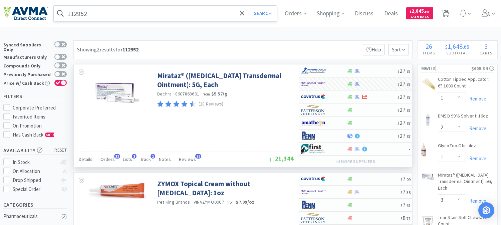
click at [81, 10] on input "112952" at bounding box center [165, 13] width 223 height 15
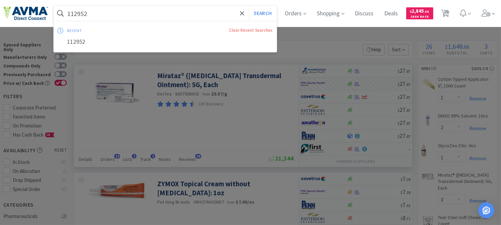
paste input "834"
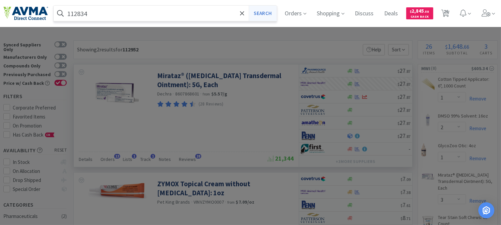
type input "112834"
click at [267, 11] on button "Search" at bounding box center [263, 13] width 28 height 15
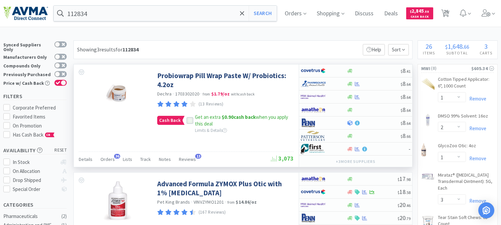
click at [189, 120] on icon at bounding box center [190, 120] width 5 height 5
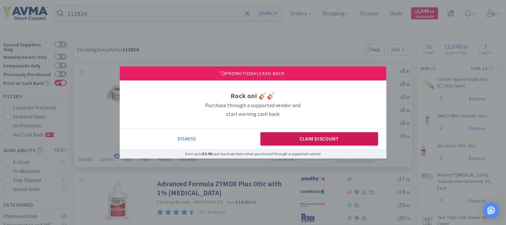
click at [319, 136] on button "Claim Discount" at bounding box center [320, 138] width 118 height 13
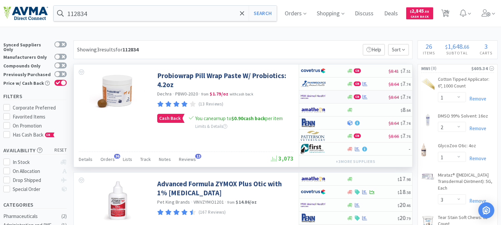
click at [311, 95] on img at bounding box center [313, 97] width 25 height 10
select select "1"
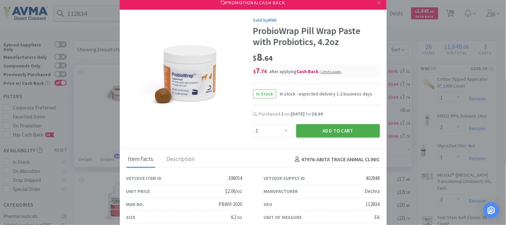
click at [328, 129] on button "Add to Cart" at bounding box center [338, 130] width 84 height 13
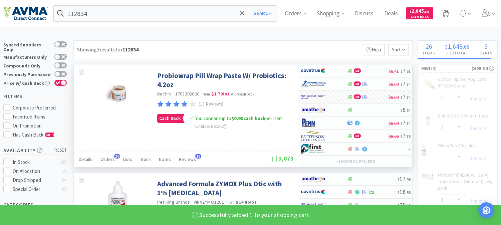
select select "1"
select select "15"
select select "1"
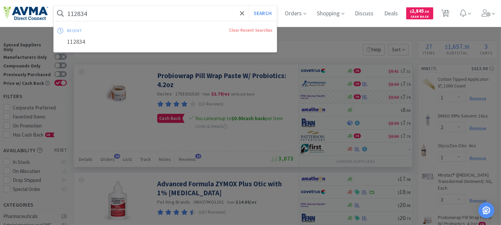
click at [86, 12] on input "112834" at bounding box center [165, 13] width 223 height 15
paste input "048581"
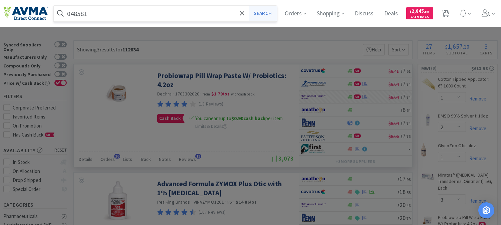
type input "048581"
click at [272, 10] on button "Search" at bounding box center [263, 13] width 28 height 15
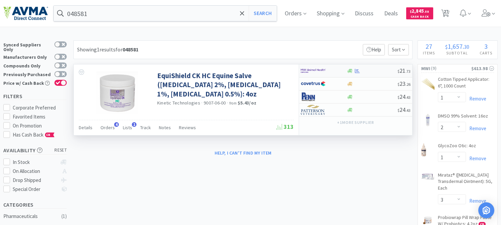
click at [308, 69] on img at bounding box center [313, 71] width 25 height 10
select select "1"
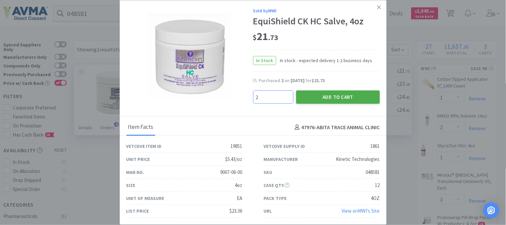
type input "2"
click at [334, 94] on button "Add to Cart" at bounding box center [338, 96] width 84 height 13
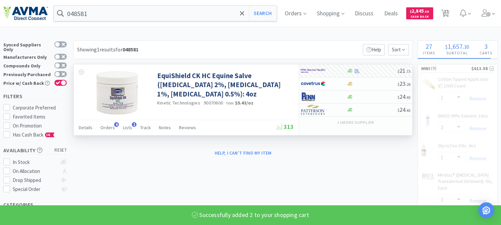
select select "2"
select select "1"
select select "3"
select select "1"
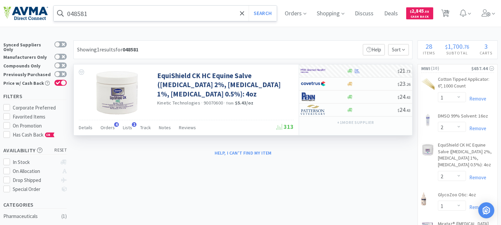
click at [111, 15] on input "048581" at bounding box center [165, 13] width 223 height 15
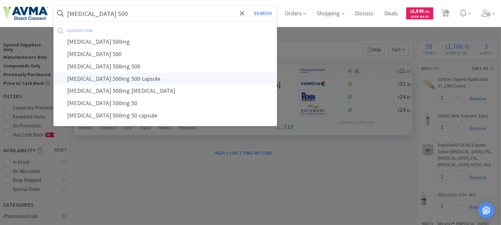
click at [114, 79] on div "[MEDICAL_DATA] 500mg 500 capsule" at bounding box center [165, 79] width 223 height 12
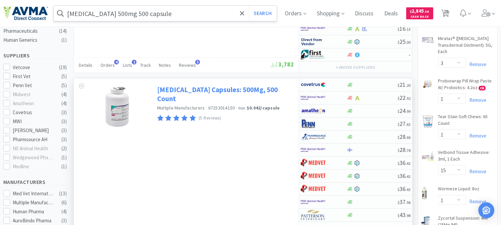
scroll to position [148, 0]
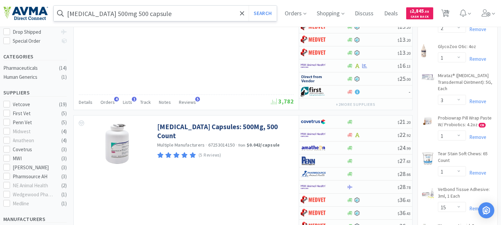
click at [183, 8] on input "[MEDICAL_DATA] 500mg 500 capsule" at bounding box center [165, 13] width 223 height 15
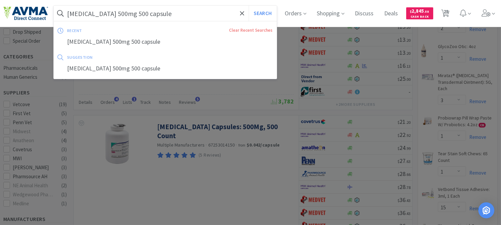
paste input "083029"
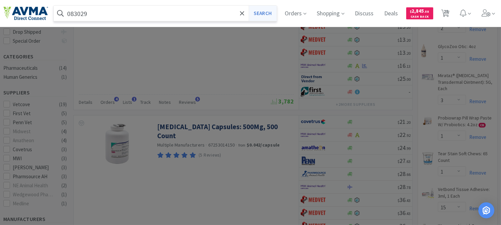
click at [272, 12] on button "Search" at bounding box center [263, 13] width 28 height 15
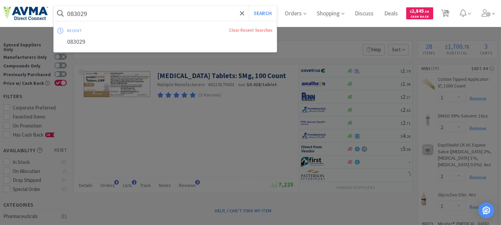
click at [97, 11] on input "083029" at bounding box center [165, 13] width 223 height 15
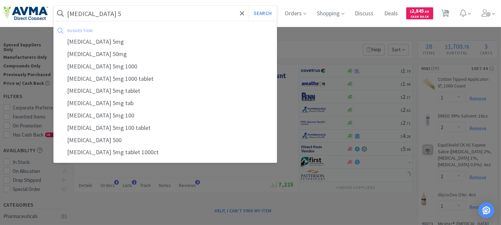
click at [249, 6] on button "Search" at bounding box center [263, 13] width 28 height 15
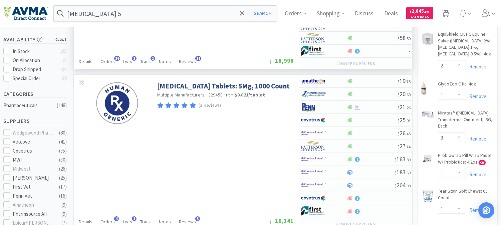
scroll to position [111, 0]
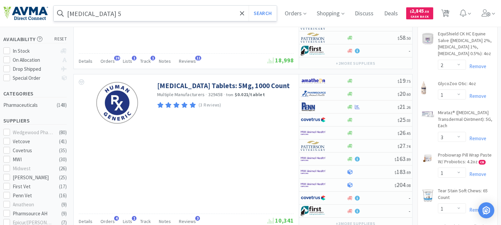
click at [128, 16] on input "[MEDICAL_DATA] 5" at bounding box center [165, 13] width 223 height 15
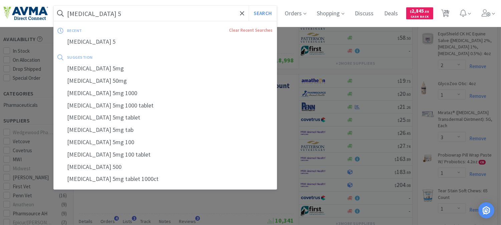
paste input "VED1818"
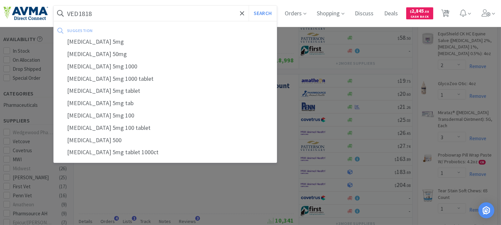
click at [249, 6] on button "Search" at bounding box center [263, 13] width 28 height 15
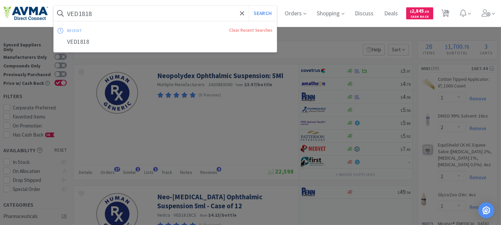
click at [90, 12] on input "VED1818" at bounding box center [165, 13] width 223 height 15
paste input "077548"
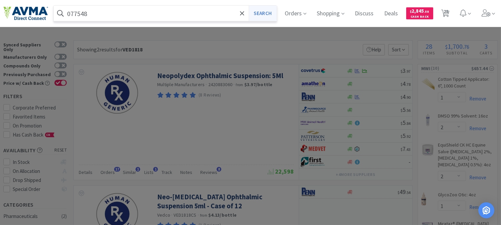
click at [266, 9] on button "Search" at bounding box center [263, 13] width 28 height 15
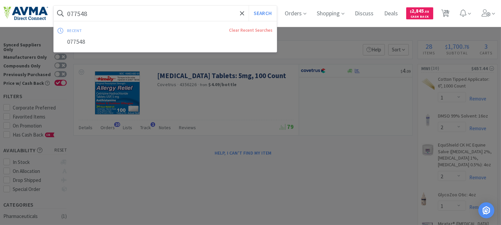
click at [115, 14] on input "077548" at bounding box center [165, 13] width 223 height 15
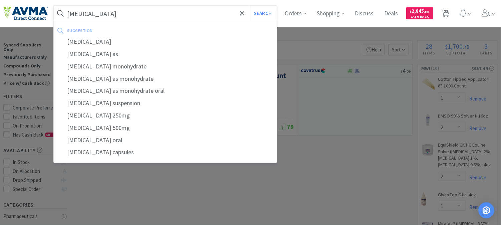
click at [249, 6] on button "Search" at bounding box center [263, 13] width 28 height 15
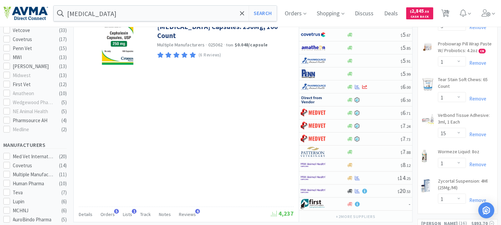
scroll to position [185, 0]
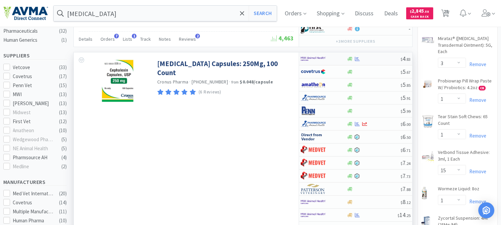
click at [304, 58] on img at bounding box center [313, 59] width 25 height 10
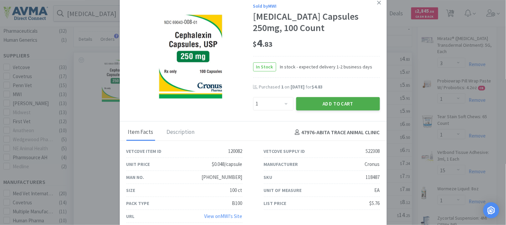
click at [318, 101] on button "Add to Cart" at bounding box center [338, 103] width 84 height 13
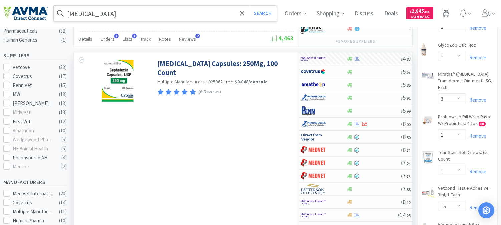
click at [137, 12] on input "[MEDICAL_DATA]" at bounding box center [165, 13] width 223 height 15
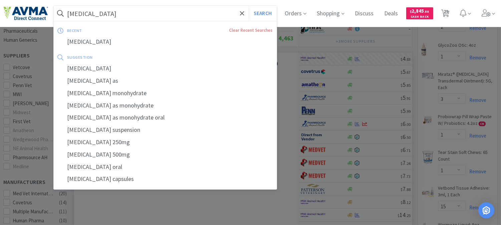
paste input "191.32040.3"
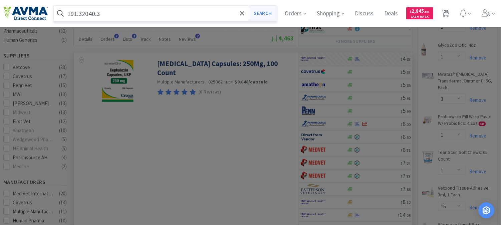
click at [261, 14] on button "Search" at bounding box center [263, 13] width 28 height 15
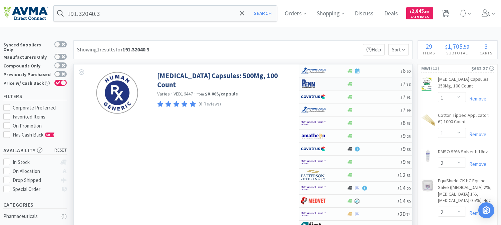
click at [314, 85] on img at bounding box center [313, 84] width 25 height 10
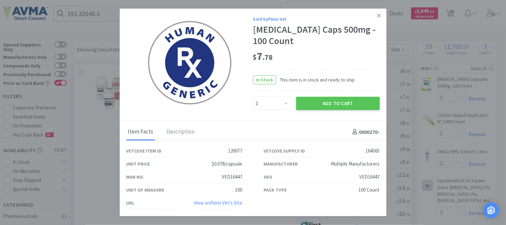
click at [375, 178] on div "VED16447" at bounding box center [370, 177] width 20 height 8
copy div "VED16447"
click at [379, 16] on icon at bounding box center [380, 16] width 4 height 6
